Goal: Answer question/provide support: Share knowledge or assist other users

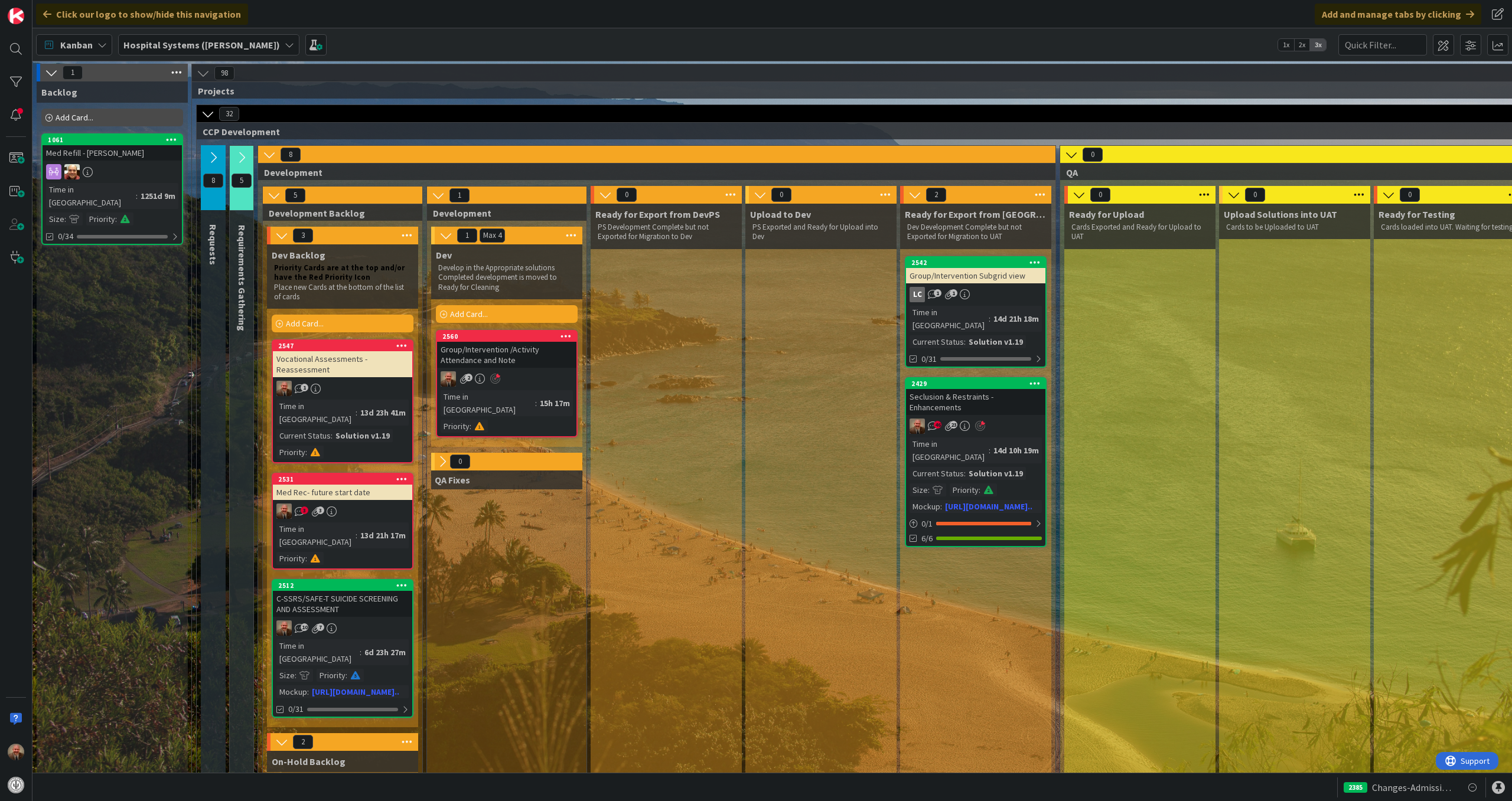
click at [530, 354] on div "Group/Intervention /Activity Attendance and Note" at bounding box center [506, 354] width 139 height 26
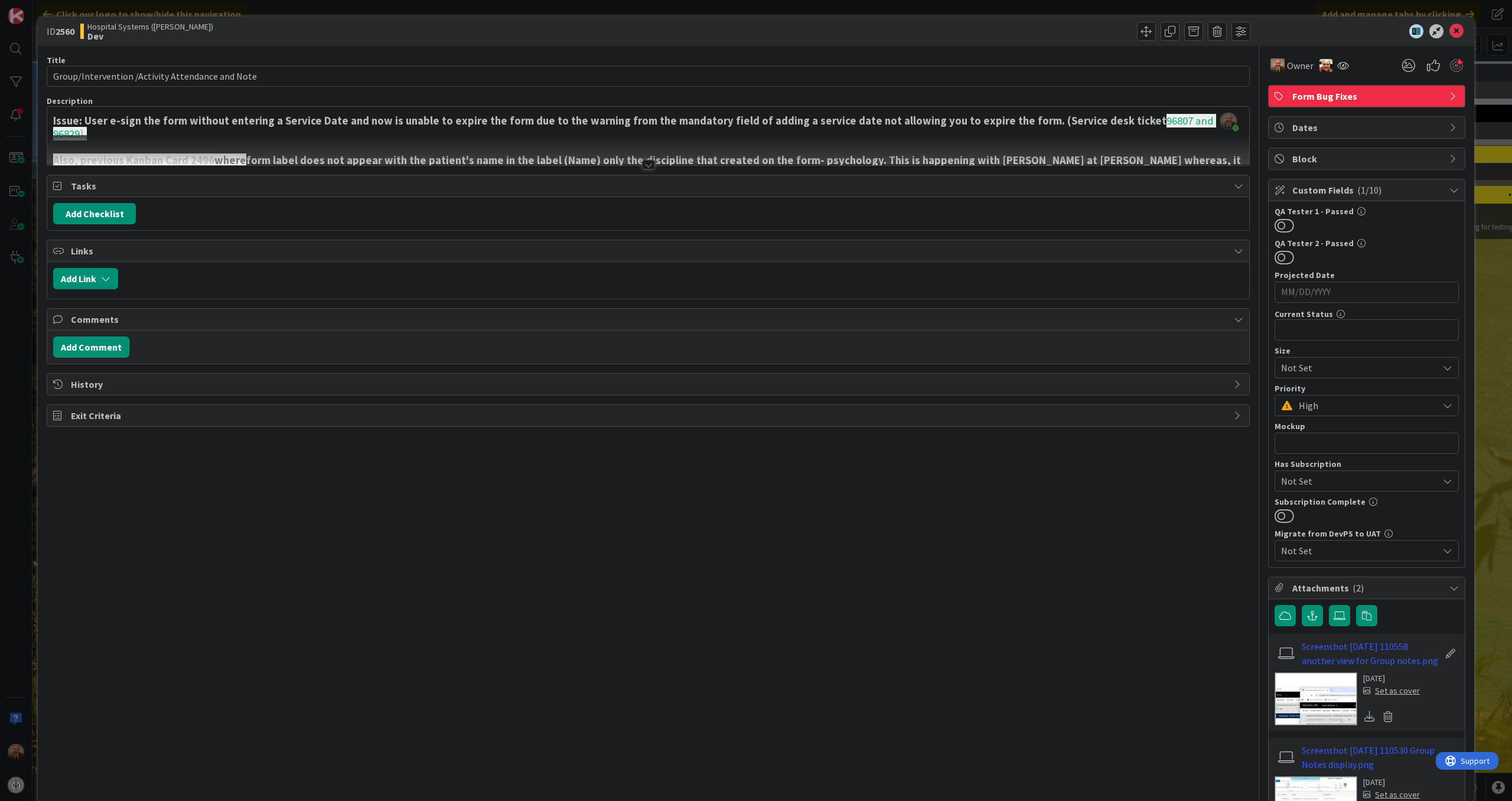
click at [643, 162] on div at bounding box center [648, 164] width 13 height 9
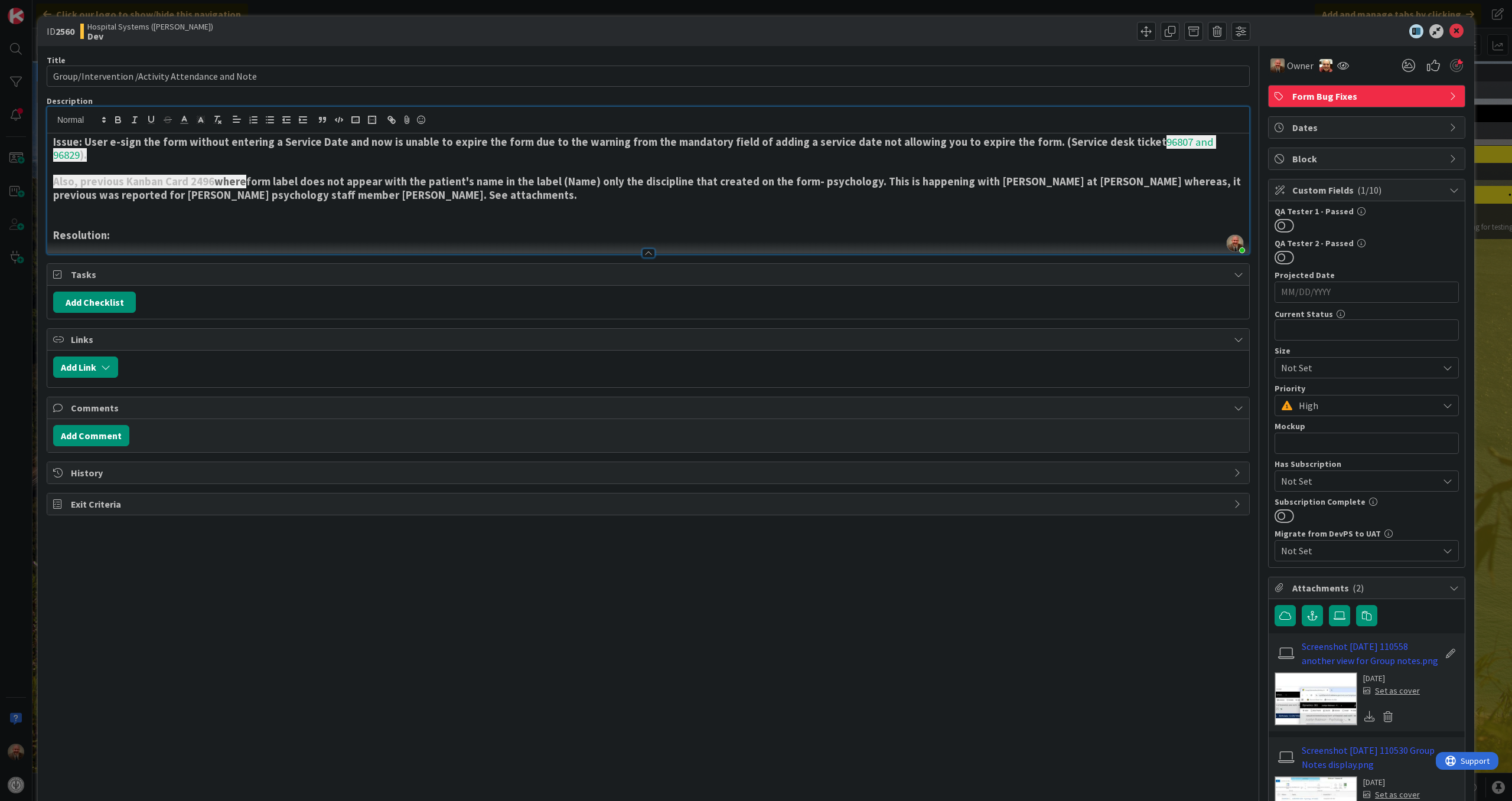
click at [282, 202] on p at bounding box center [648, 209] width 1190 height 14
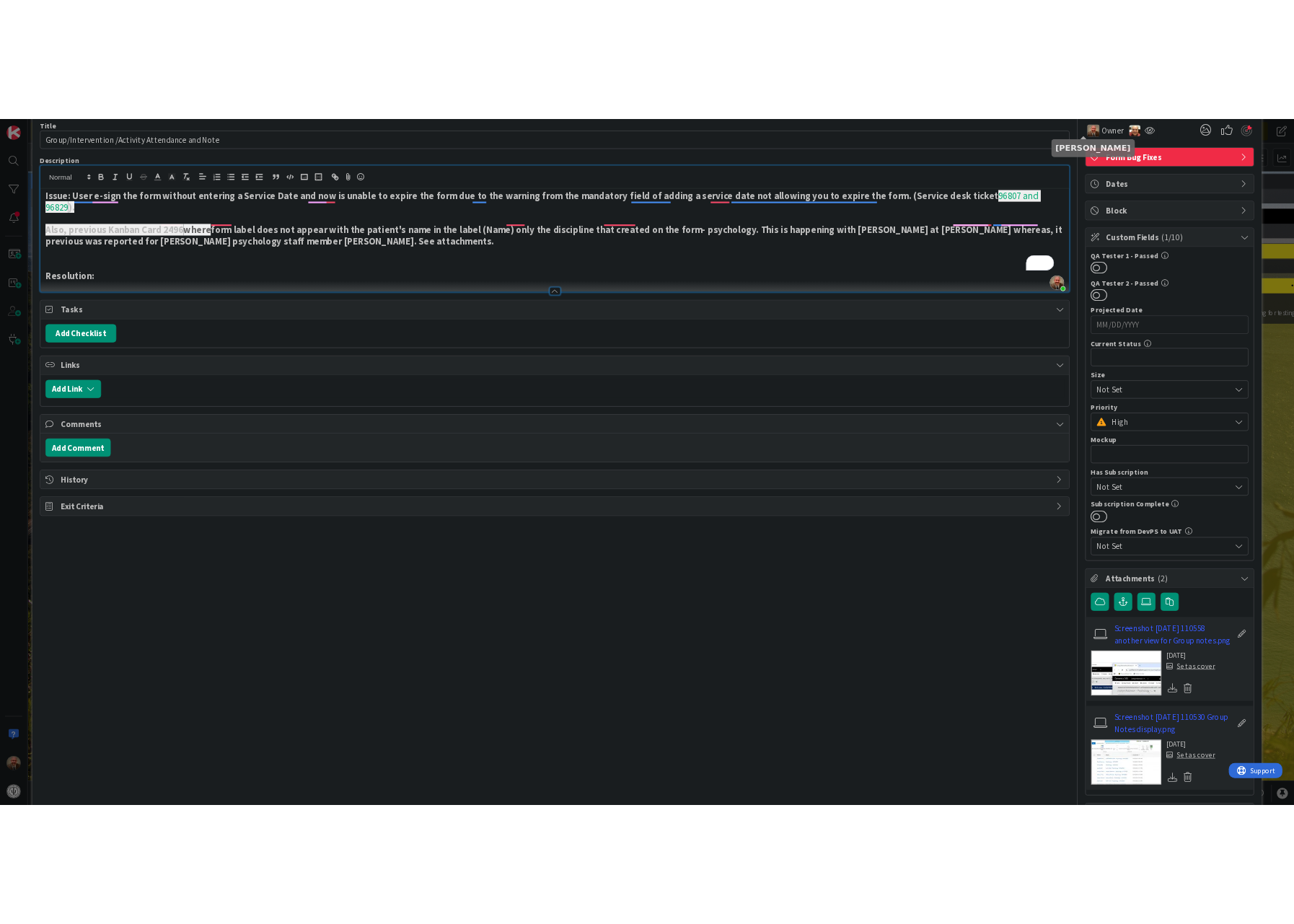
scroll to position [65, 0]
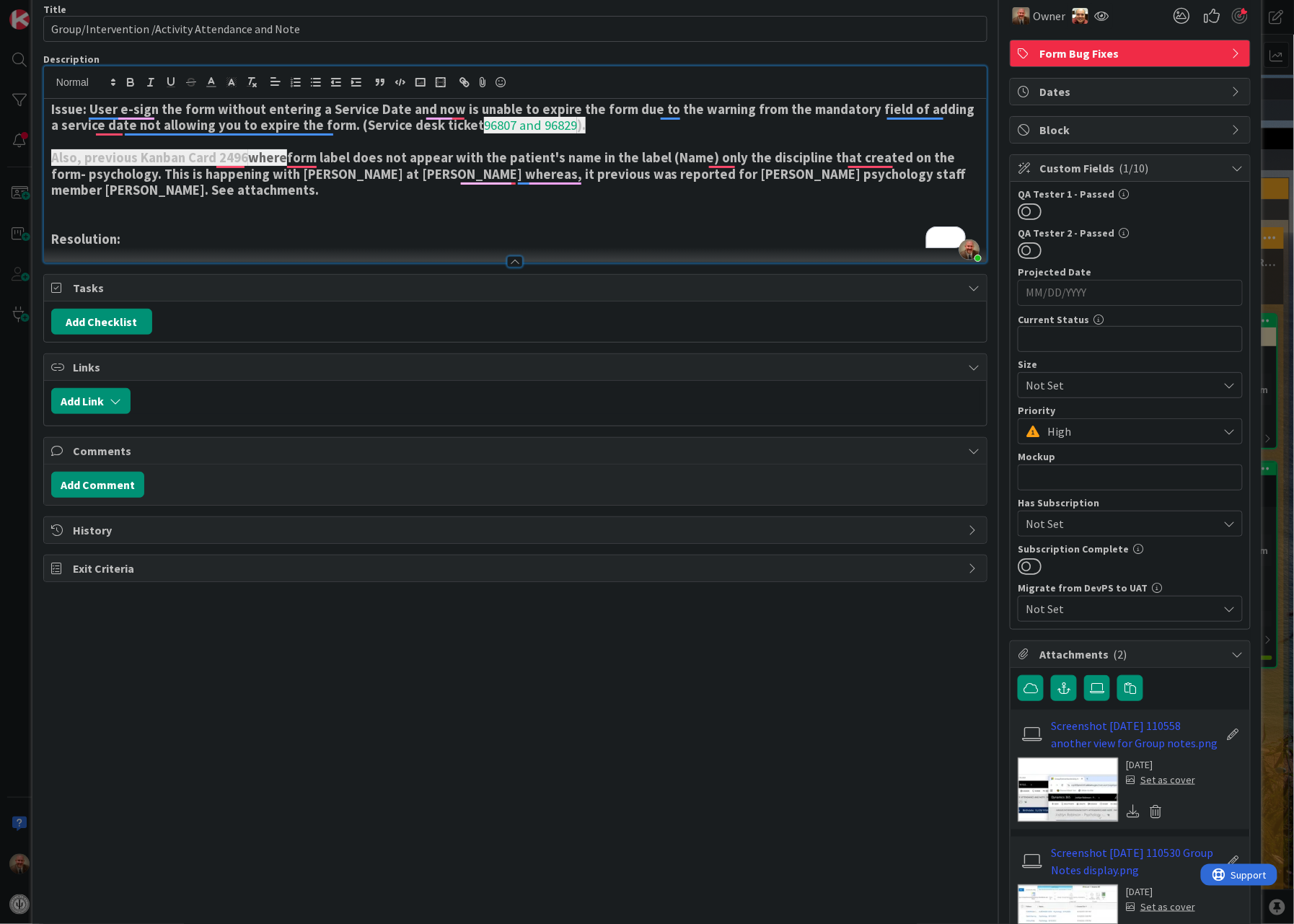
click at [422, 212] on p "To enrich screen reader interactions, please activate Accessibility in Grammarl…" at bounding box center [515, 208] width 928 height 17
click at [495, 130] on span "96807 and 96829" at bounding box center [531, 125] width 93 height 17
drag, startPoint x: 583, startPoint y: 139, endPoint x: 480, endPoint y: 135, distance: 103.1
click at [484, 135] on h3 "To enrich screen reader interactions, please activate Accessibility in Grammarl…" at bounding box center [515, 142] width 928 height 16
click at [442, 128] on strong "Issue: User e-sign the form without entering a Service Date and now is unable t…" at bounding box center [515, 117] width 927 height 32
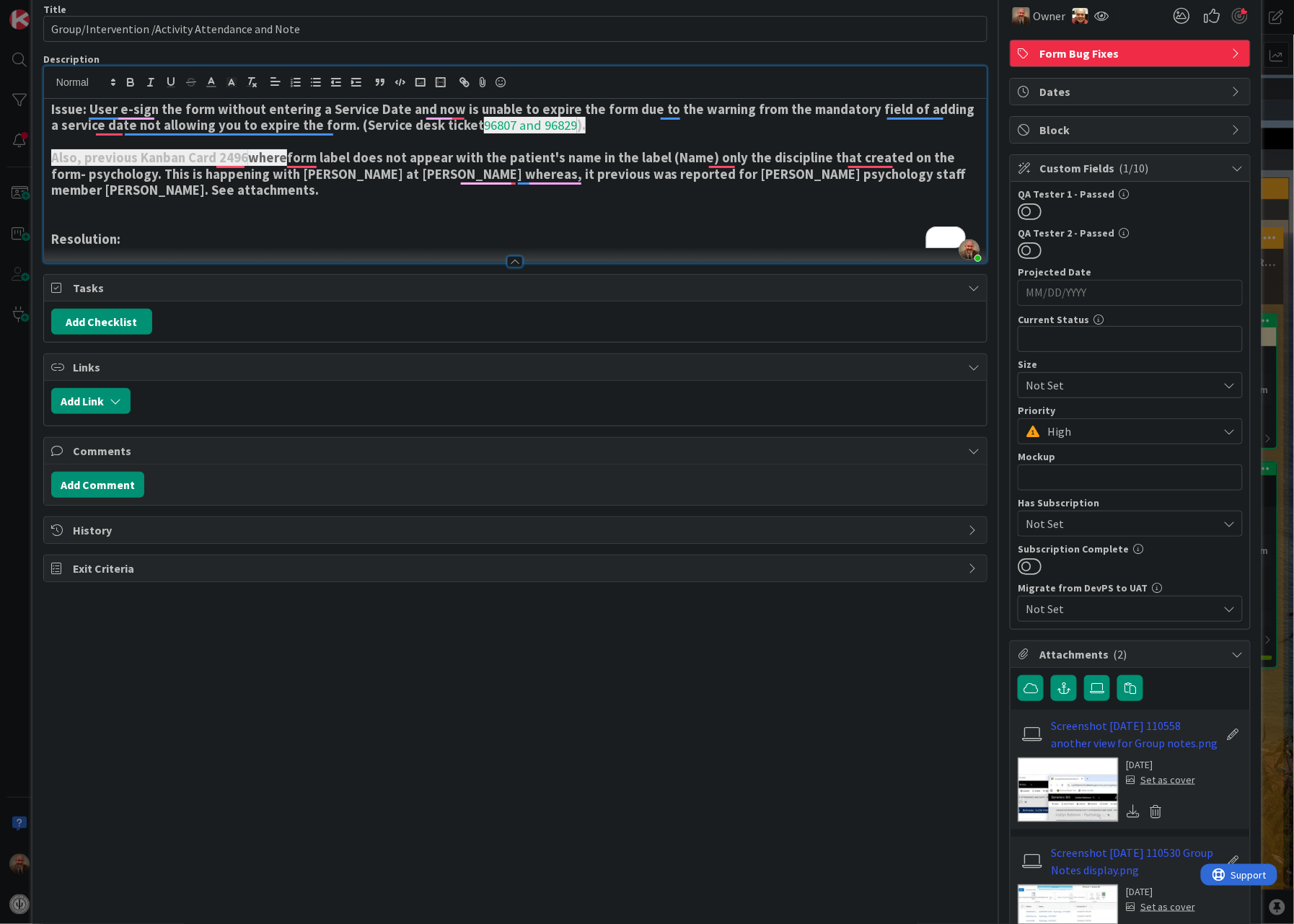
click at [434, 128] on strong "Issue: User e-sign the form without entering a Service Date and now is unable t…" at bounding box center [515, 117] width 927 height 32
click at [414, 165] on strong "form label does not appear with the patient's name in the label (Name) only the…" at bounding box center [511, 174] width 918 height 49
click at [940, 234] on div "Rewrite with Grammarly" at bounding box center [936, 237] width 16 height 17
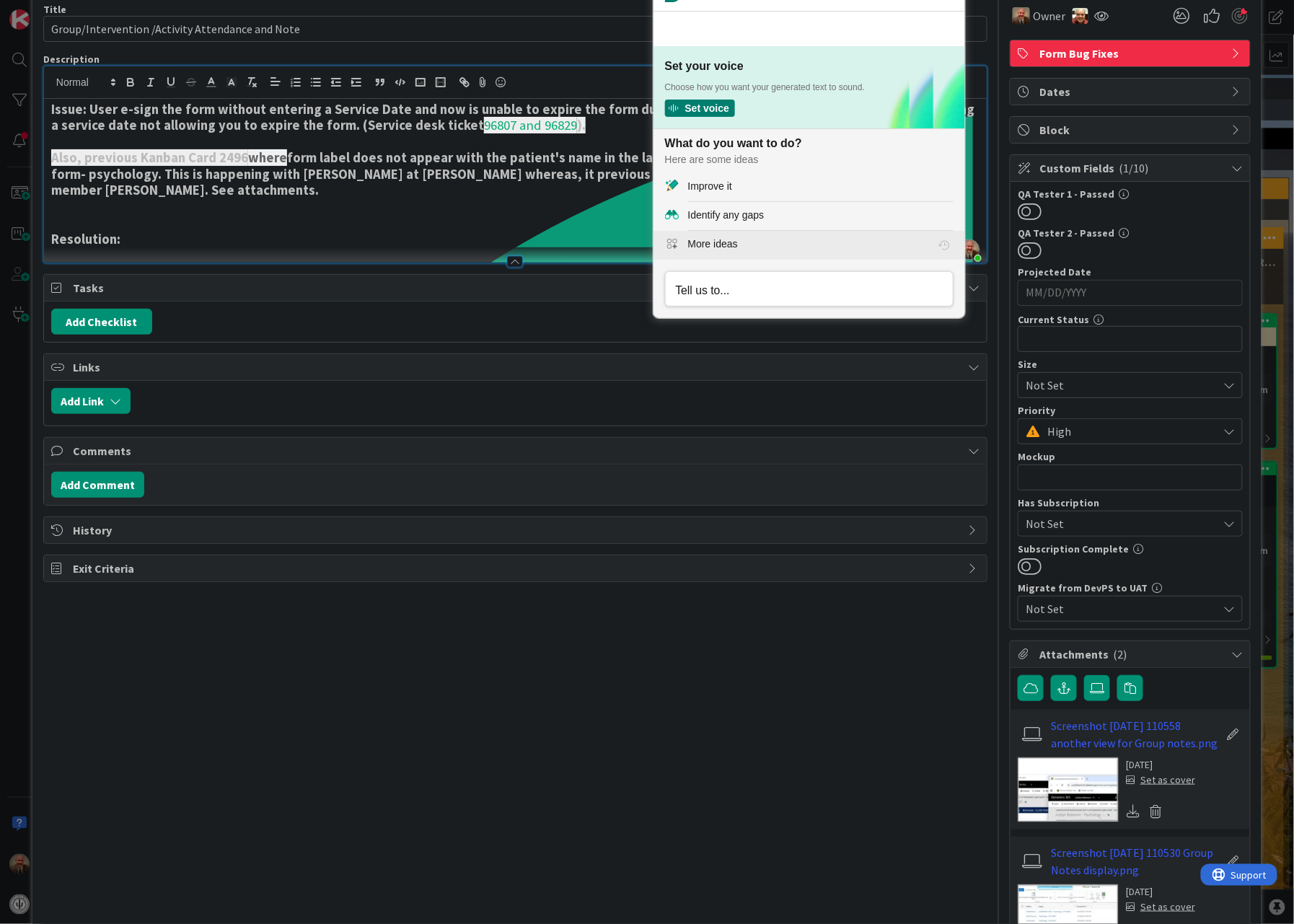
scroll to position [0, 0]
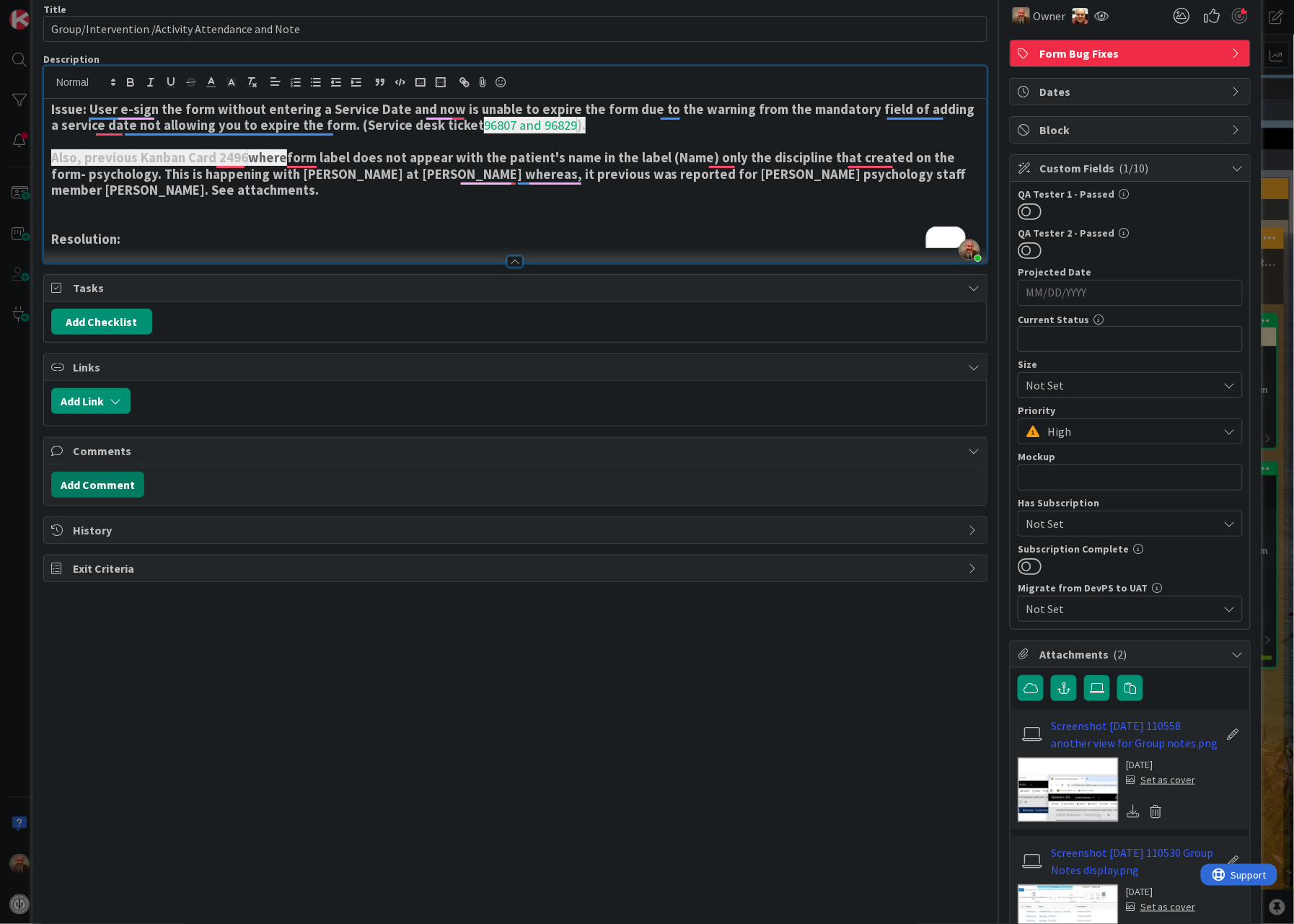
click at [119, 480] on button "Add Comment" at bounding box center [98, 485] width 93 height 26
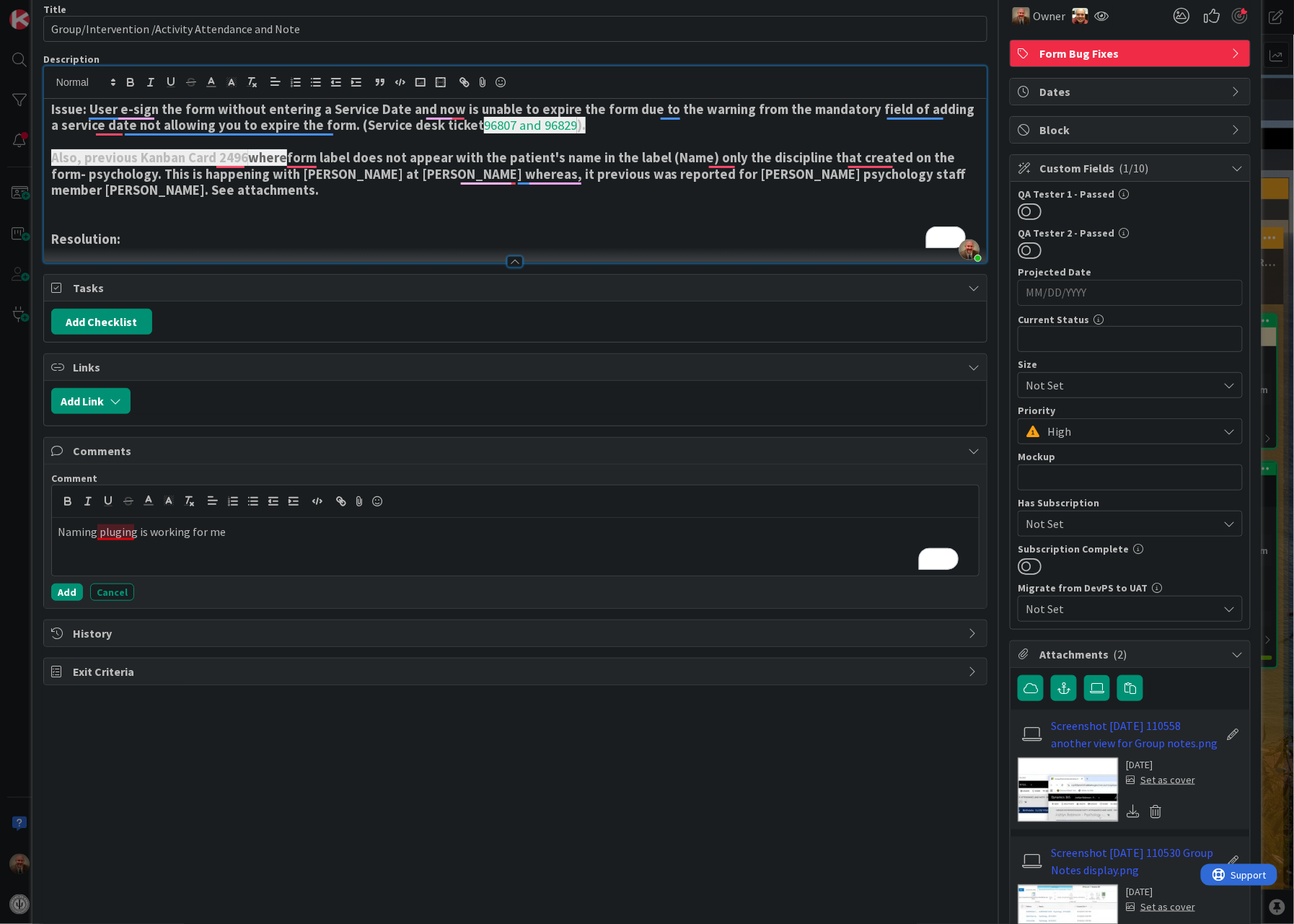
click at [134, 540] on p "Naming pluging is working for me" at bounding box center [515, 532] width 916 height 17
click at [238, 531] on p "Naming plugin is working for me" at bounding box center [515, 532] width 916 height 17
click at [227, 502] on icon "button" at bounding box center [233, 501] width 13 height 13
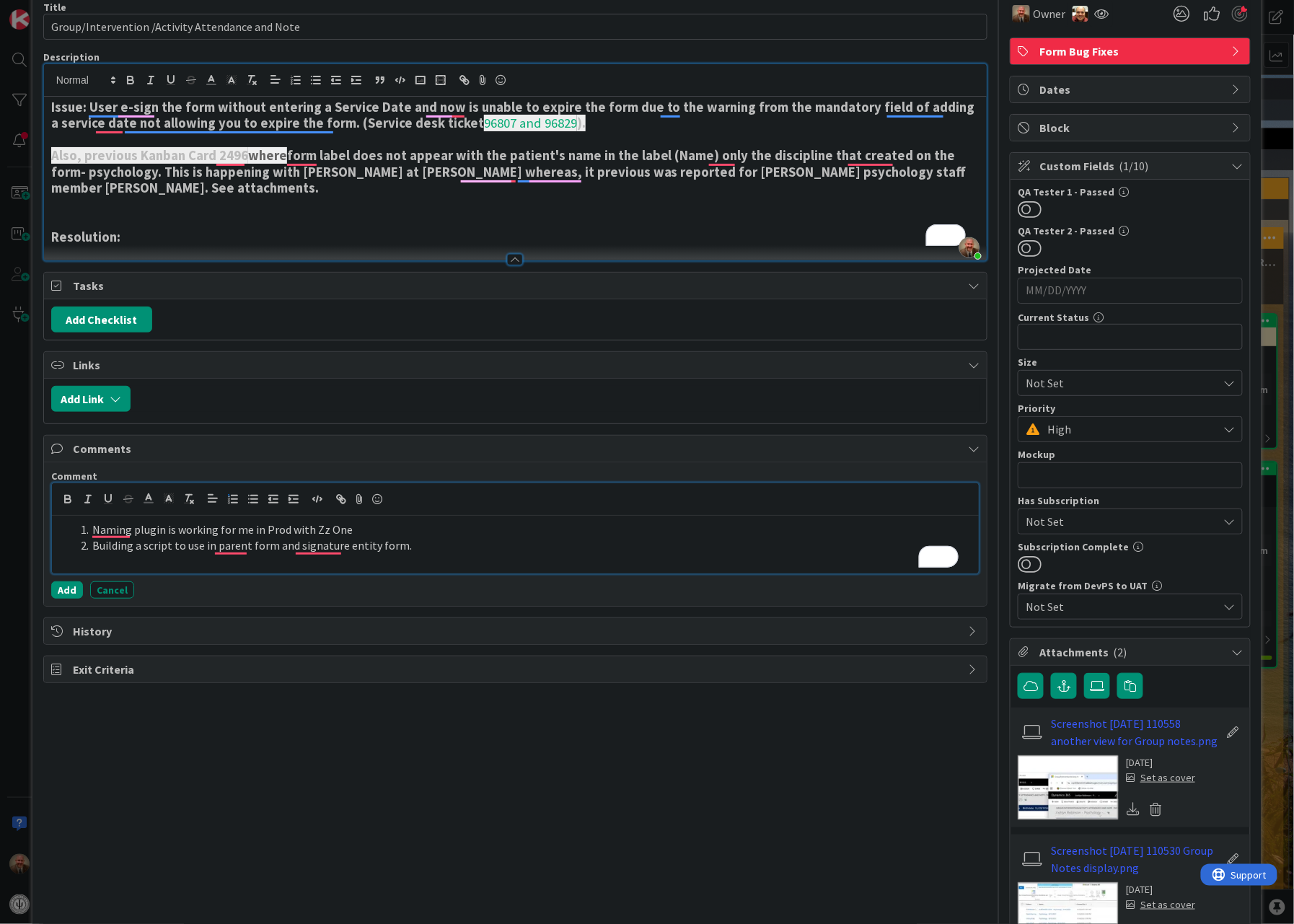
click at [404, 548] on li "Building a script to use in parent form and signature entity form." at bounding box center [524, 546] width 898 height 17
click at [65, 592] on button "Add" at bounding box center [67, 590] width 32 height 18
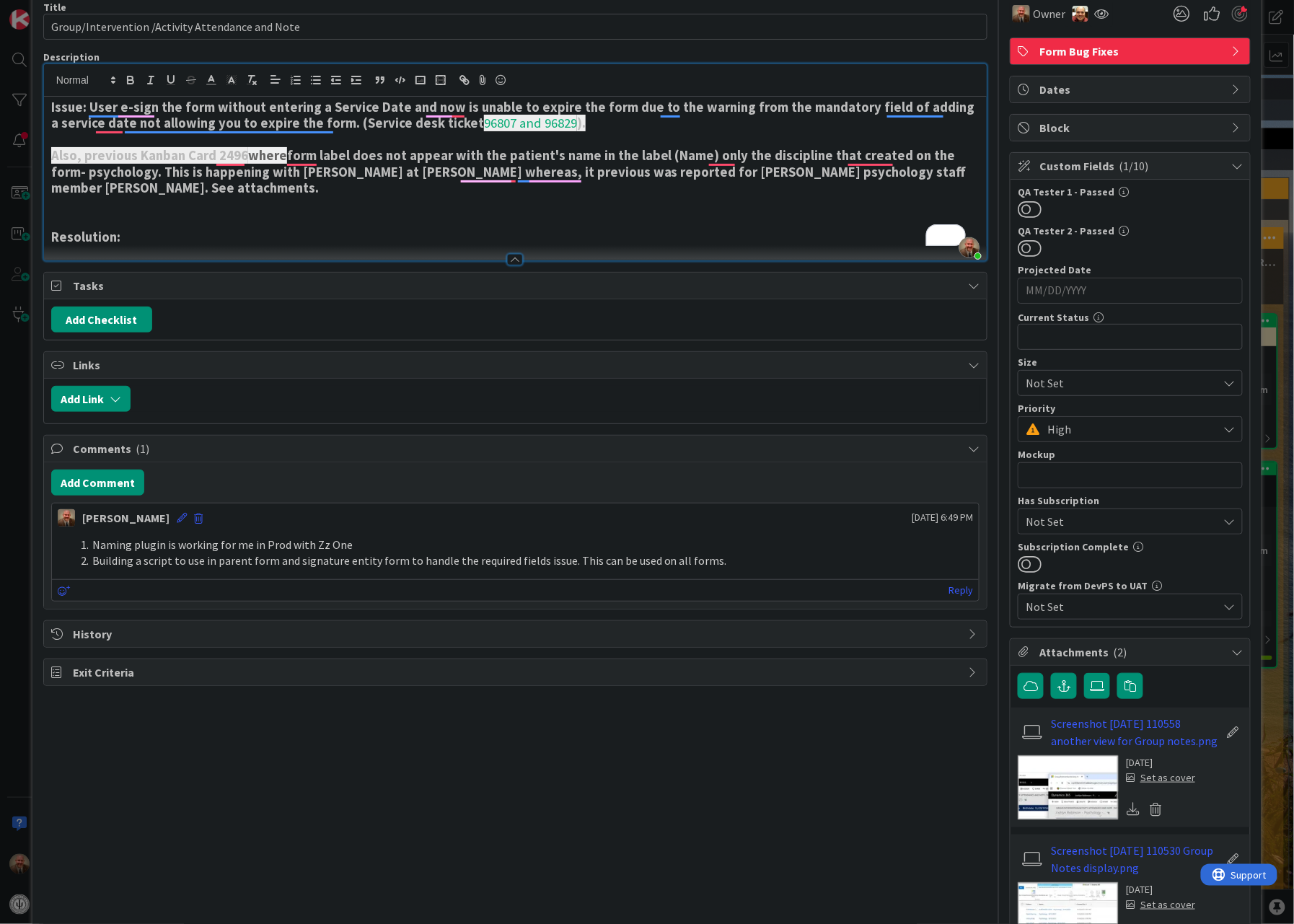
scroll to position [0, 0]
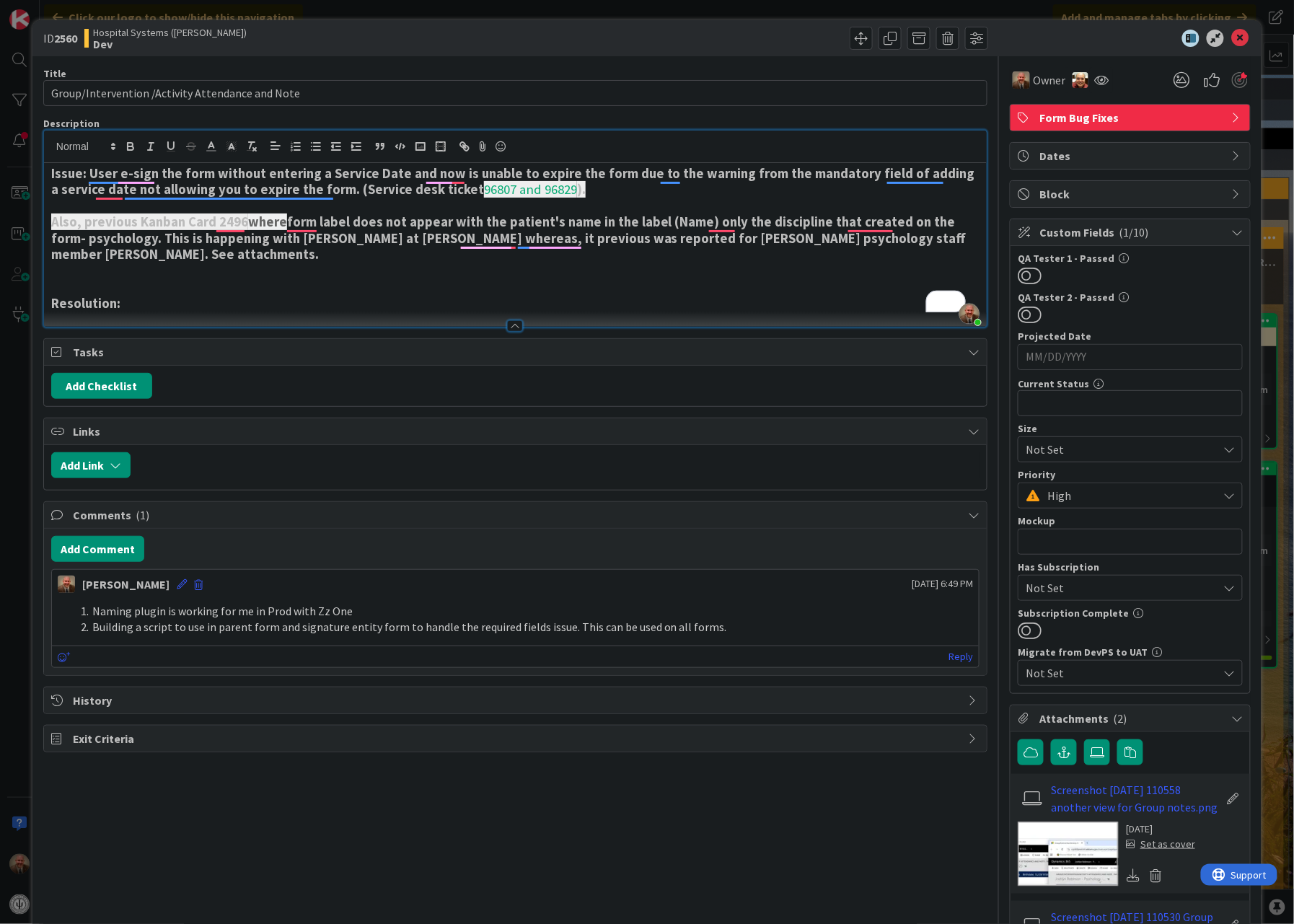
click at [785, 627] on li "Building a script to use in parent form and signature entity form to handle the…" at bounding box center [524, 627] width 898 height 17
click at [1216, 36] on div at bounding box center [1123, 38] width 255 height 18
click at [1232, 36] on icon at bounding box center [1240, 38] width 18 height 18
